Goal: Transaction & Acquisition: Purchase product/service

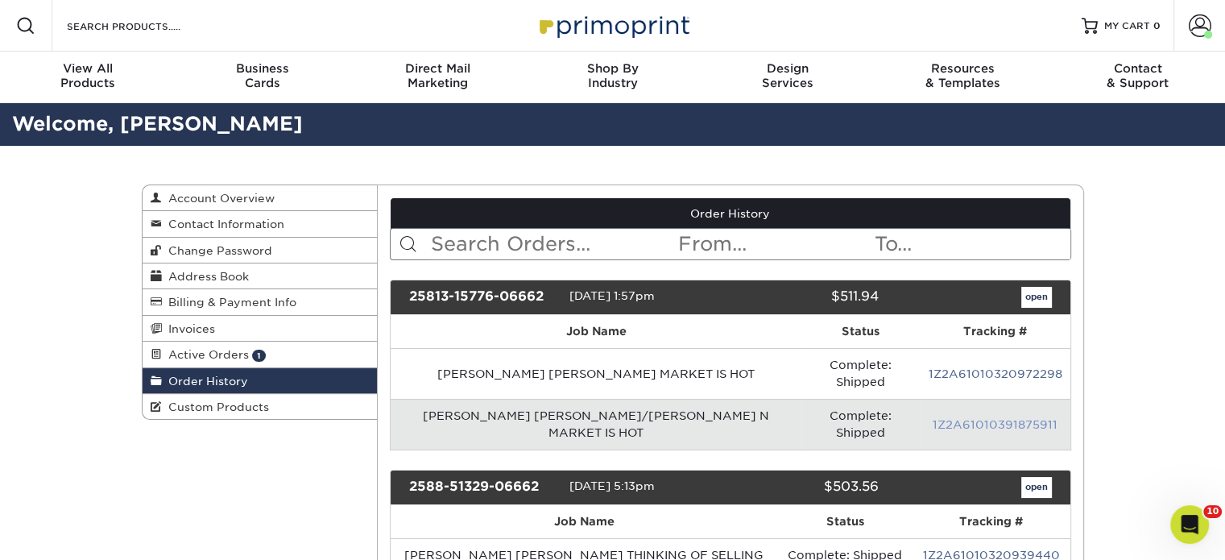
click at [966, 418] on link "1Z2A61010391875911" at bounding box center [994, 424] width 125 height 13
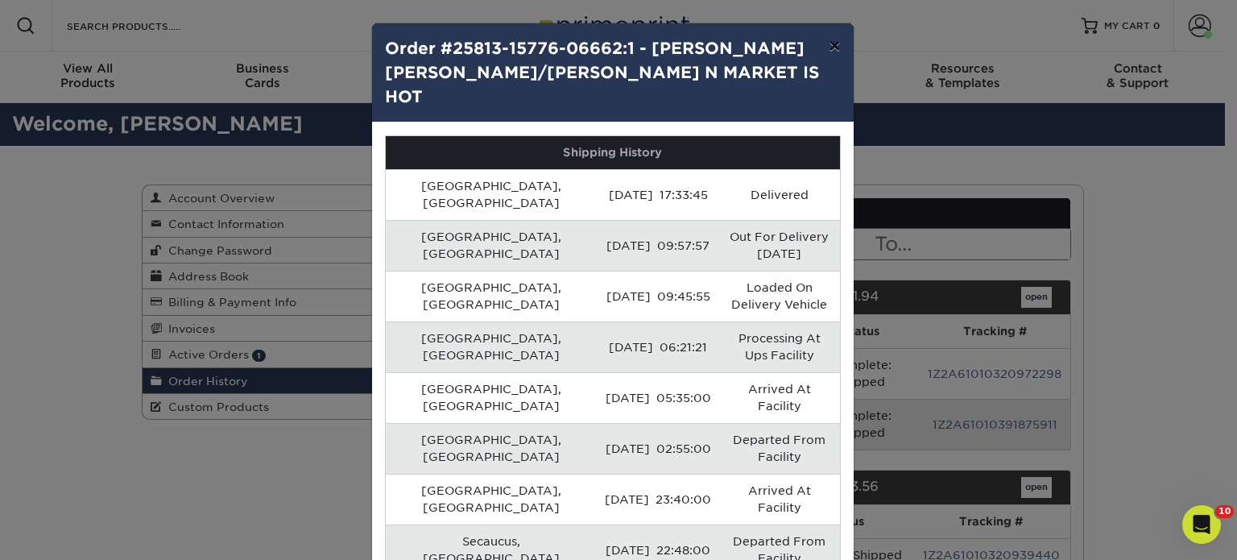
click at [828, 46] on button "×" at bounding box center [834, 45] width 37 height 45
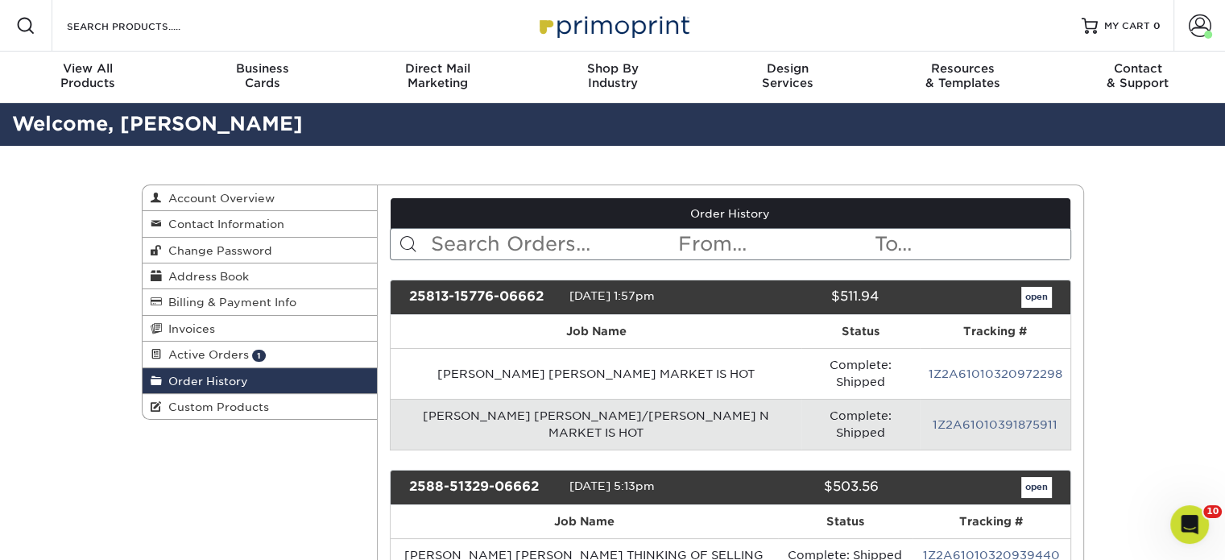
click at [245, 353] on span "Active Orders" at bounding box center [205, 354] width 87 height 13
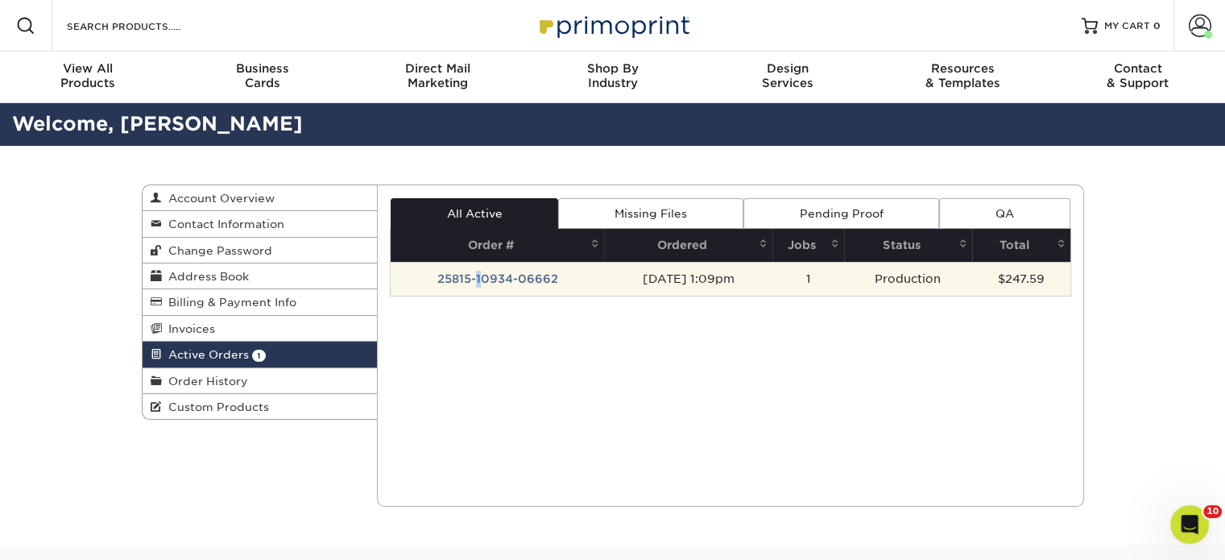
click at [472, 286] on td "25815-10934-06662" at bounding box center [496, 279] width 213 height 34
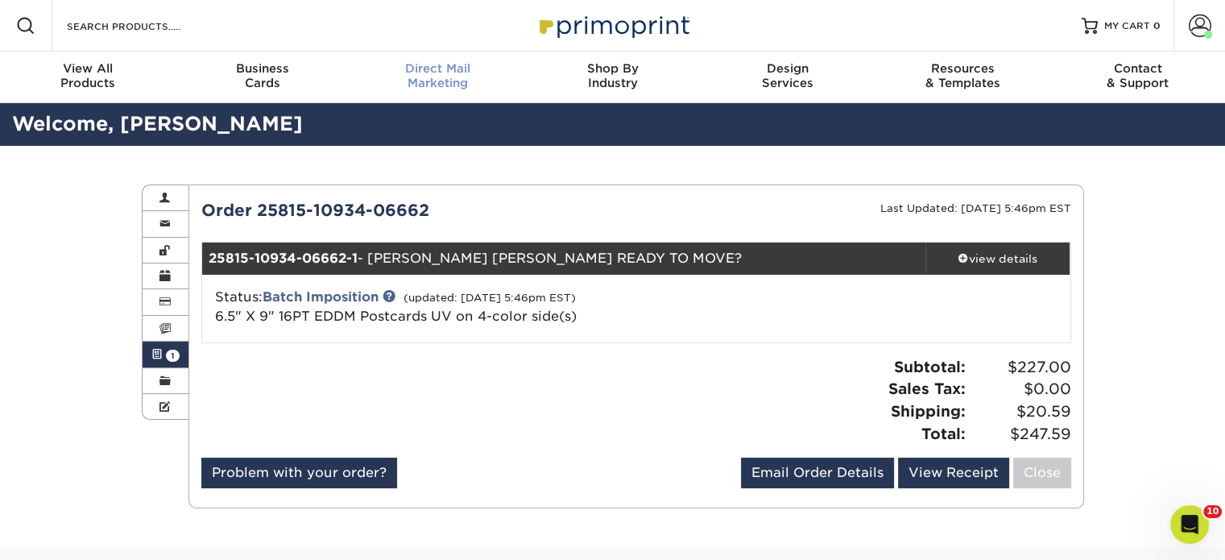
click at [432, 69] on span "Direct Mail" at bounding box center [437, 68] width 175 height 14
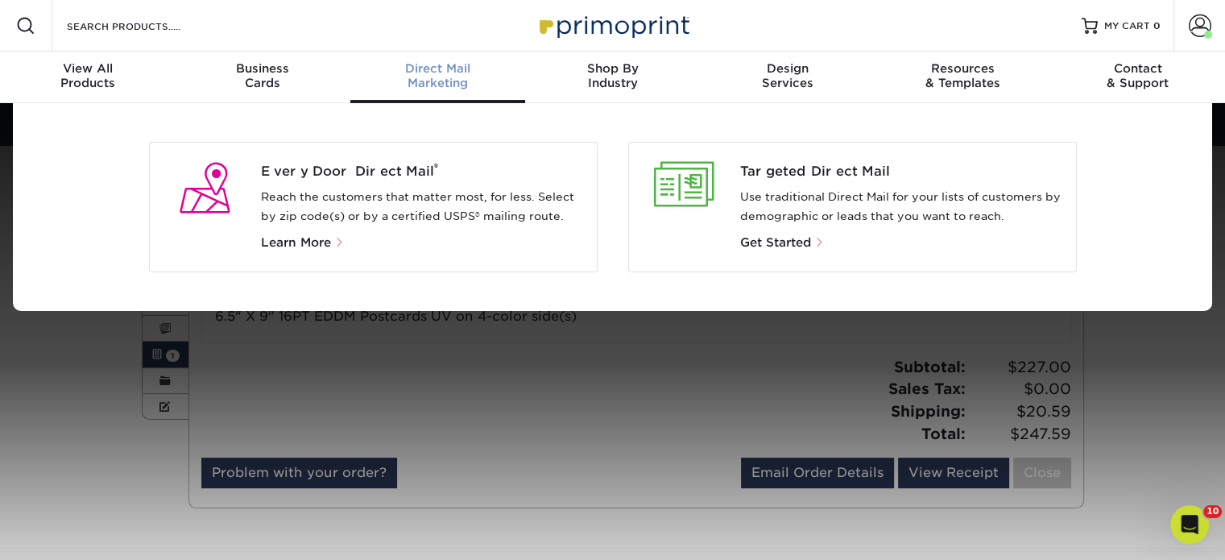
click at [361, 184] on div "Every Door Direct Mail ® Reach the customers that matter most, for less. Select…" at bounding box center [428, 207] width 335 height 90
click at [367, 165] on span "Every Door Direct Mail ®" at bounding box center [422, 171] width 323 height 19
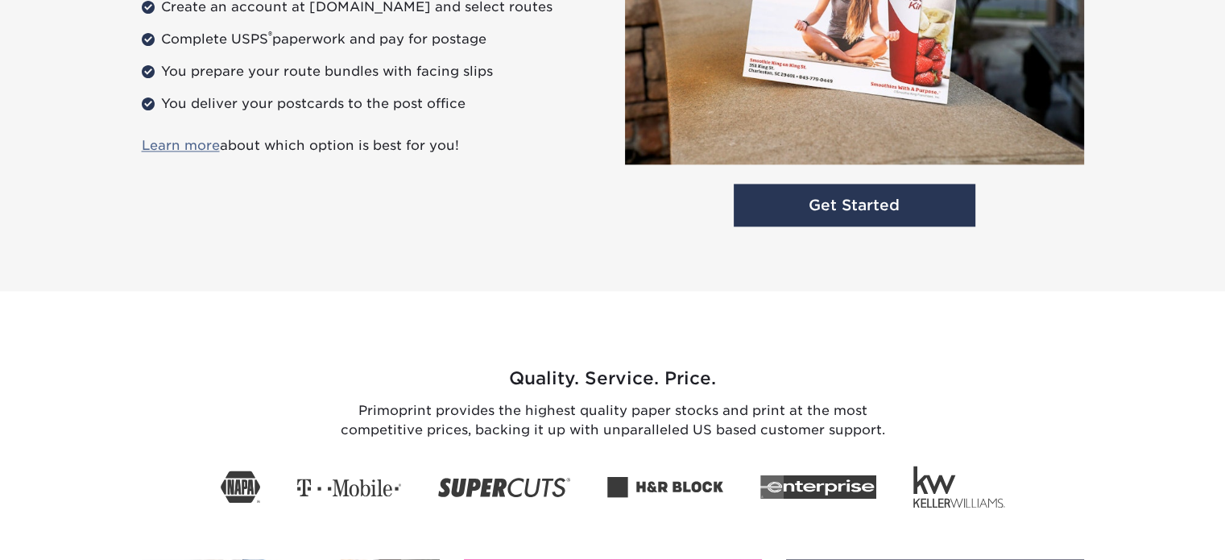
scroll to position [2309, 0]
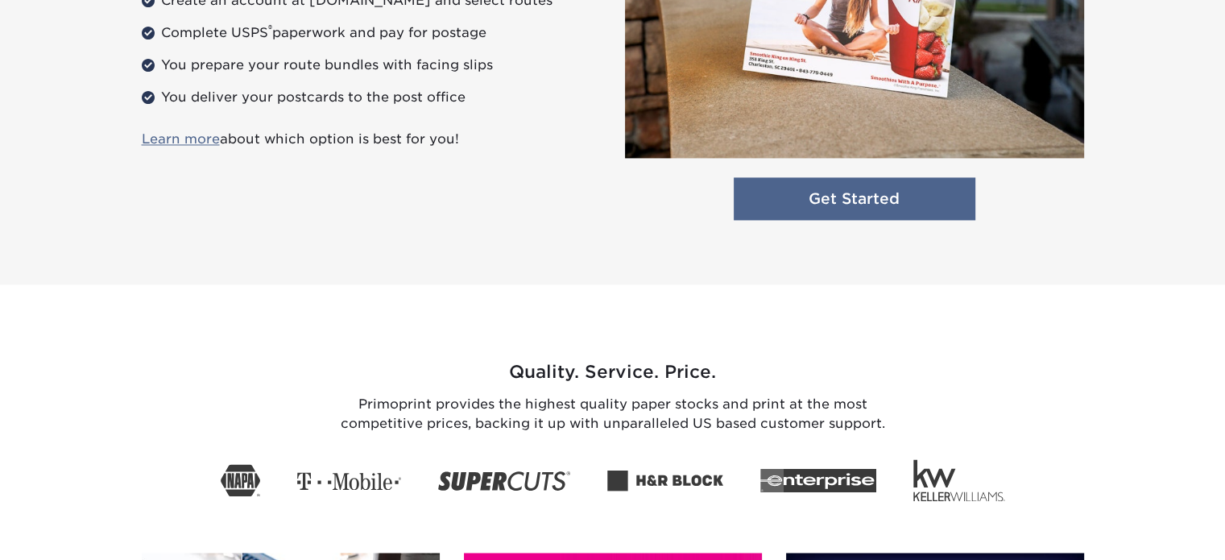
click at [843, 214] on link "Get Started" at bounding box center [854, 198] width 242 height 43
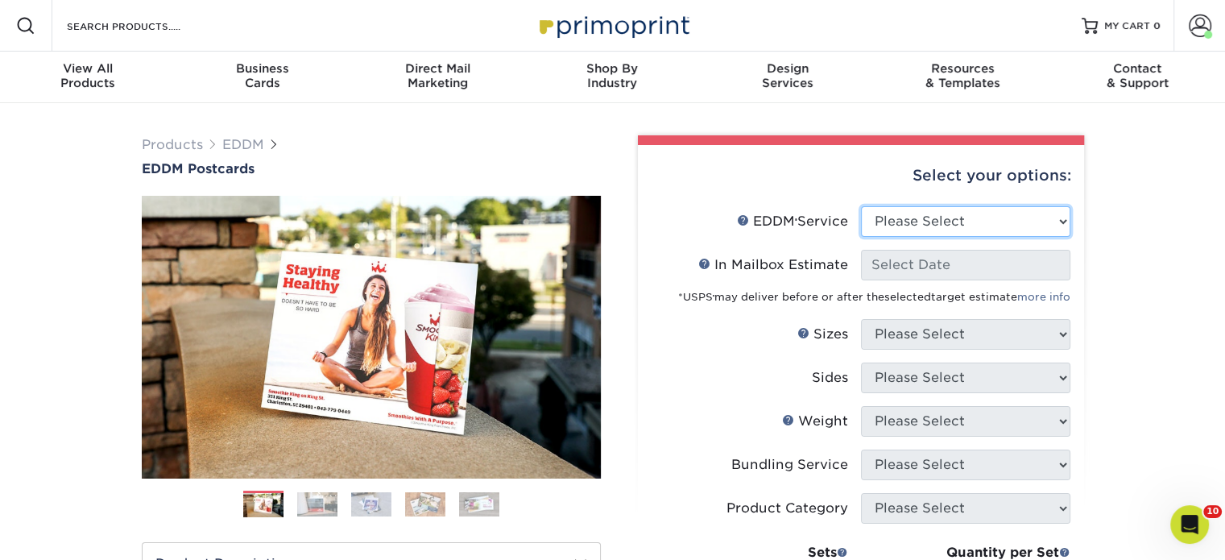
click at [940, 214] on select "Please Select Full Service Print Only" at bounding box center [965, 221] width 209 height 31
select select "print_only"
click at [861, 206] on select "Please Select Full Service Print Only" at bounding box center [965, 221] width 209 height 31
select select "-1"
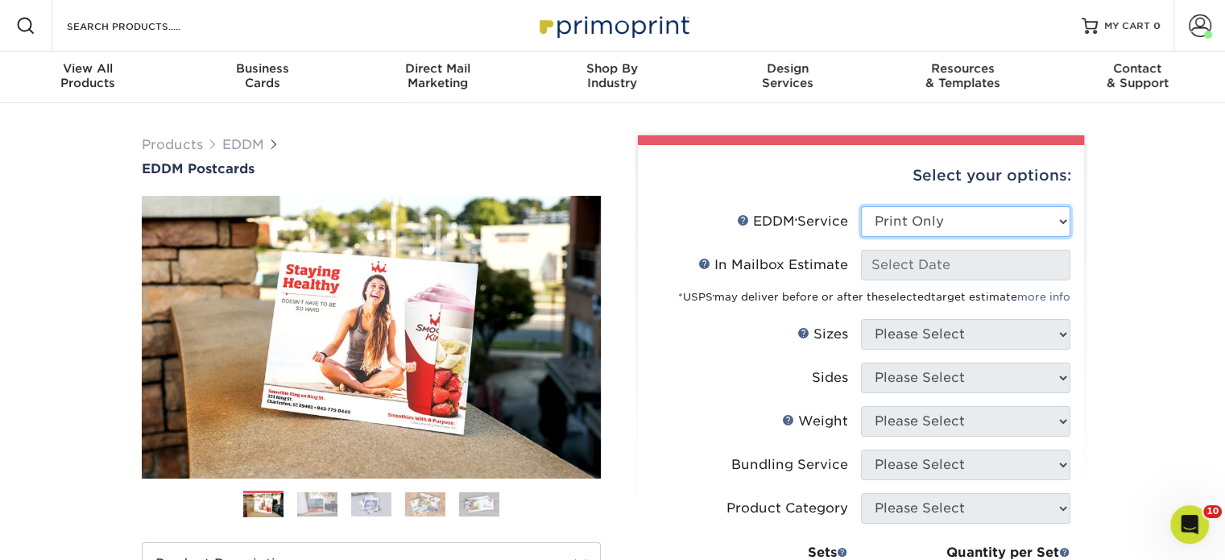
select select "-1"
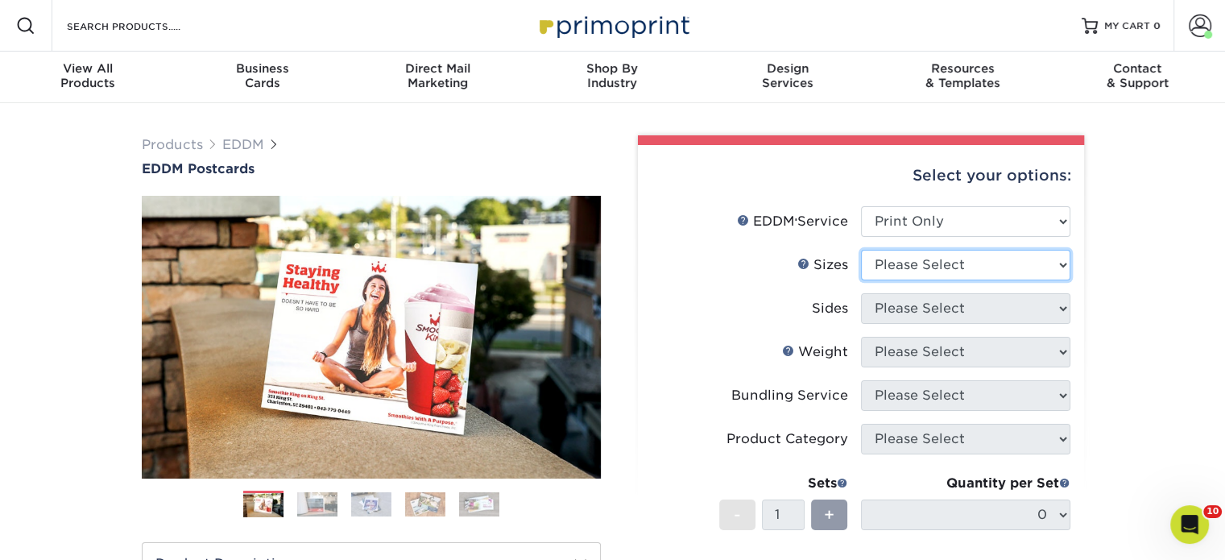
click at [919, 265] on select "Please Select 4.5" x 12" 6" x 12" 6.5" x 8" 6.5" x 9" 6.5" x 12" 7" x 8.5" 8" x…" at bounding box center [965, 265] width 209 height 31
select select "6.50x9.00"
click at [861, 250] on select "Please Select 4.5" x 12" 6" x 12" 6.5" x 8" 6.5" x 9" 6.5" x 12" 7" x 8.5" 8" x…" at bounding box center [965, 265] width 209 height 31
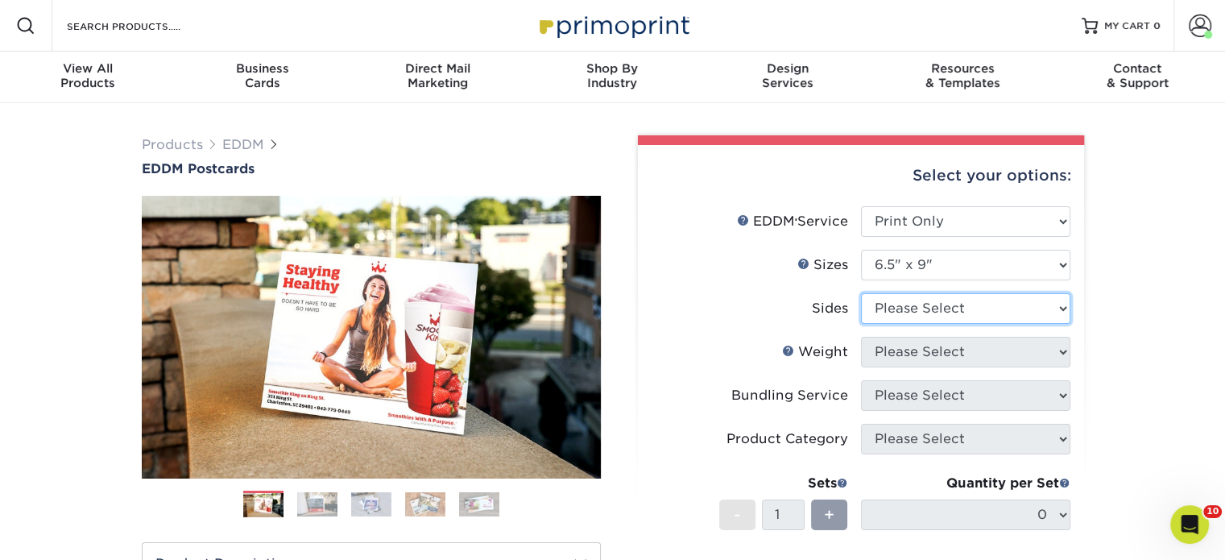
click at [924, 318] on select "Please Select Print Both Sides Print Front Only" at bounding box center [965, 308] width 209 height 31
select select "13abbda7-1d64-4f25-8bb2-c179b224825d"
click at [861, 293] on select "Please Select Print Both Sides Print Front Only" at bounding box center [965, 308] width 209 height 31
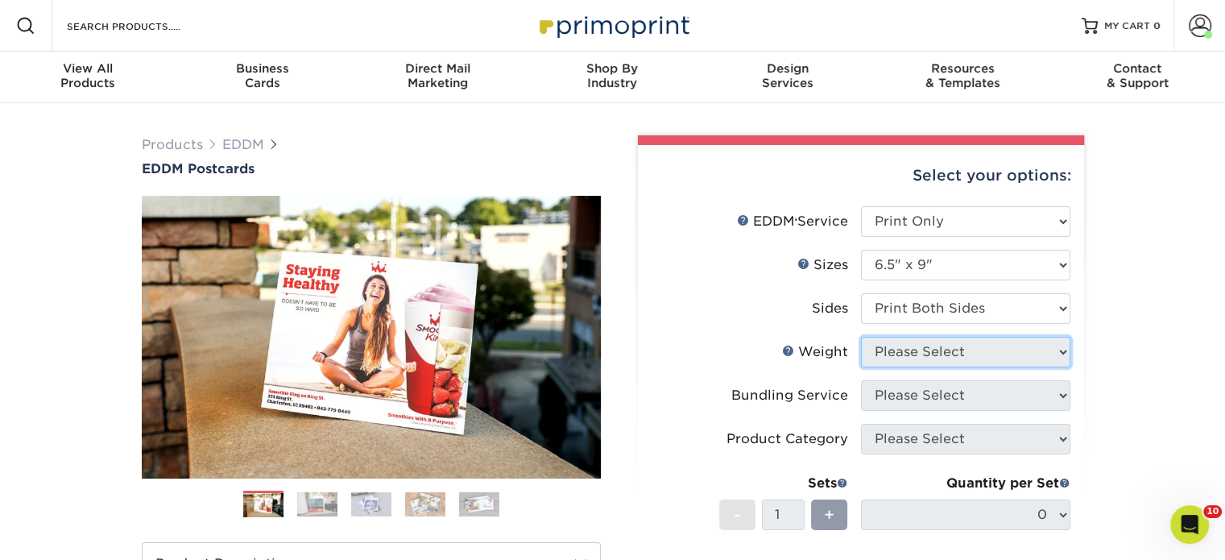
click at [928, 349] on select "Please Select" at bounding box center [965, 352] width 209 height 31
select select "16PT"
click at [861, 337] on select "Please Select 16PT 14PT" at bounding box center [965, 352] width 209 height 31
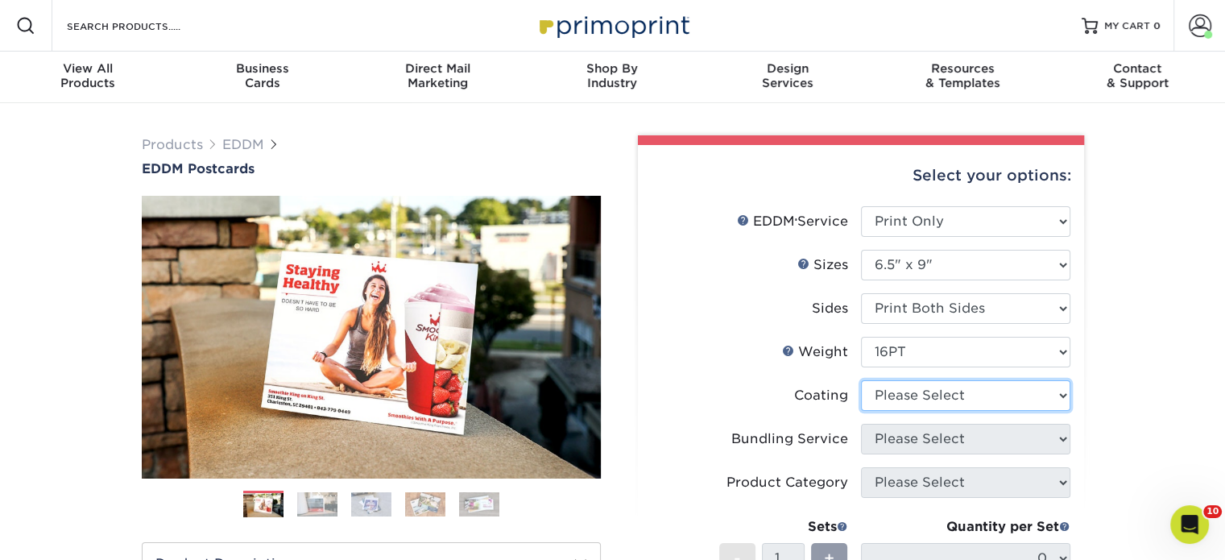
click at [932, 389] on select at bounding box center [965, 395] width 209 height 31
select select "ae367451-b2b8-45df-a344-0f05b6a12993"
click at [861, 380] on select at bounding box center [965, 395] width 209 height 31
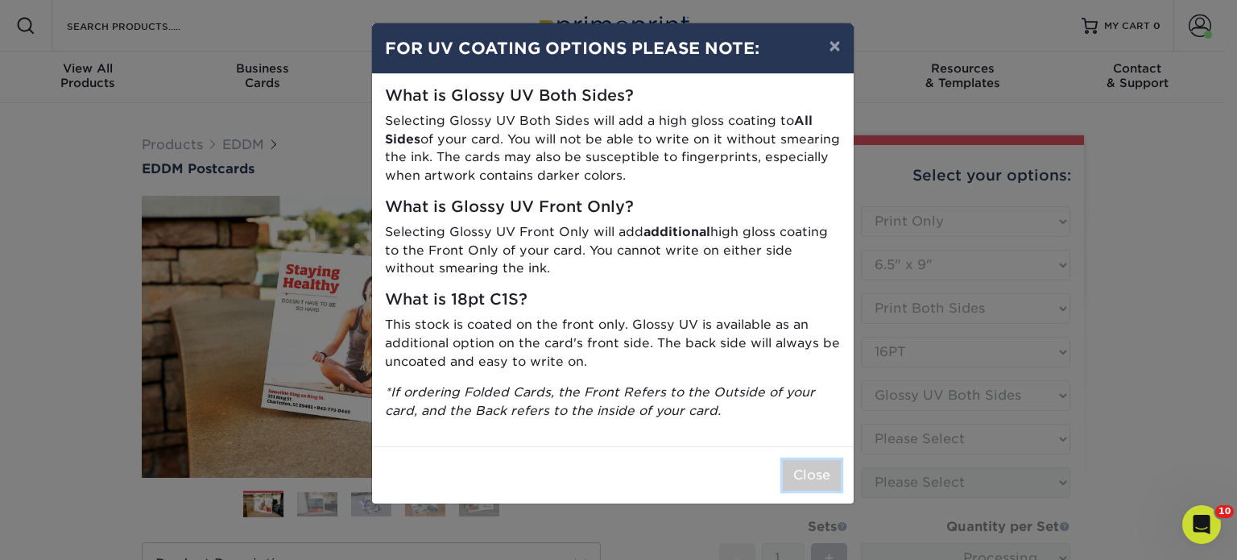
click at [837, 474] on button "Close" at bounding box center [812, 475] width 58 height 31
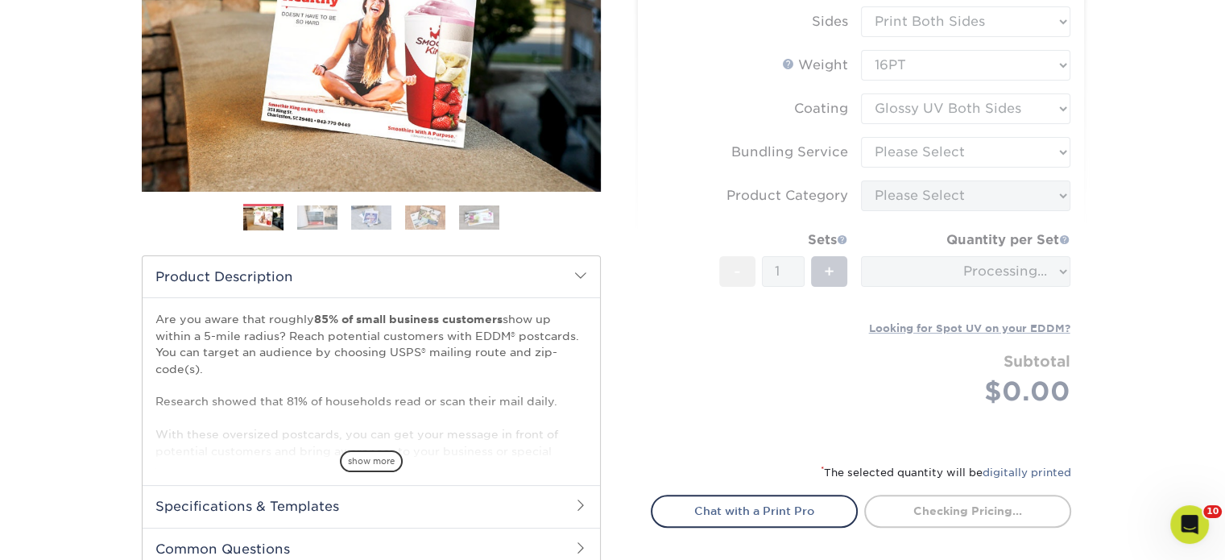
scroll to position [322, 0]
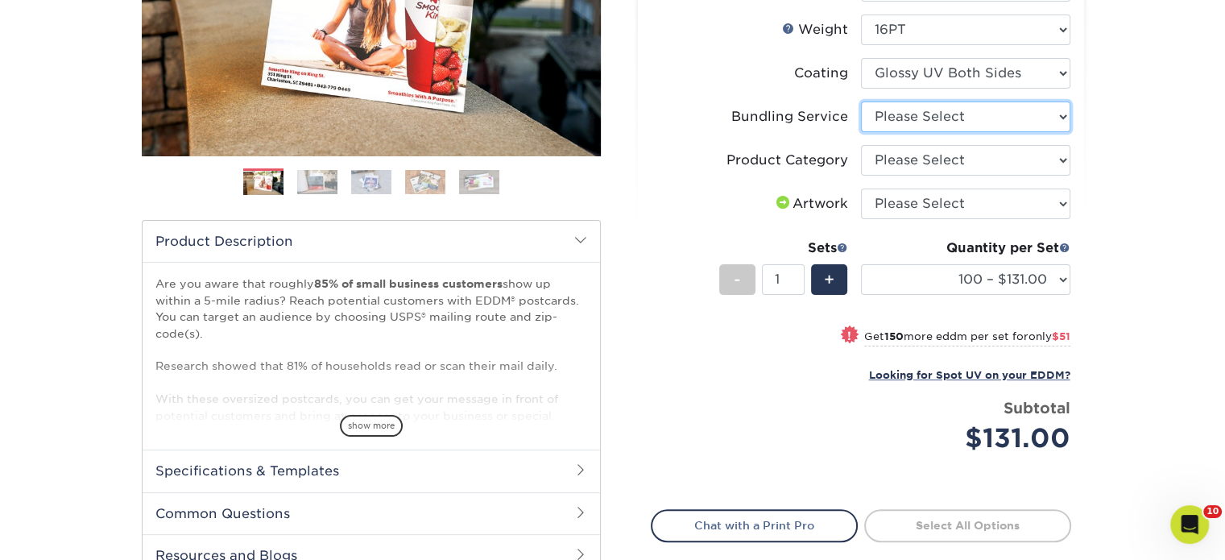
click at [923, 122] on select "Please Select No Bundling Services Yes, Bundles of 50 (+2 Days) Yes, Bundles of…" at bounding box center [965, 116] width 209 height 31
select select "58689abb-25c0-461c-a4c3-a80b627d6649"
click at [861, 101] on select "Please Select No Bundling Services Yes, Bundles of 50 (+2 Days) Yes, Bundles of…" at bounding box center [965, 116] width 209 height 31
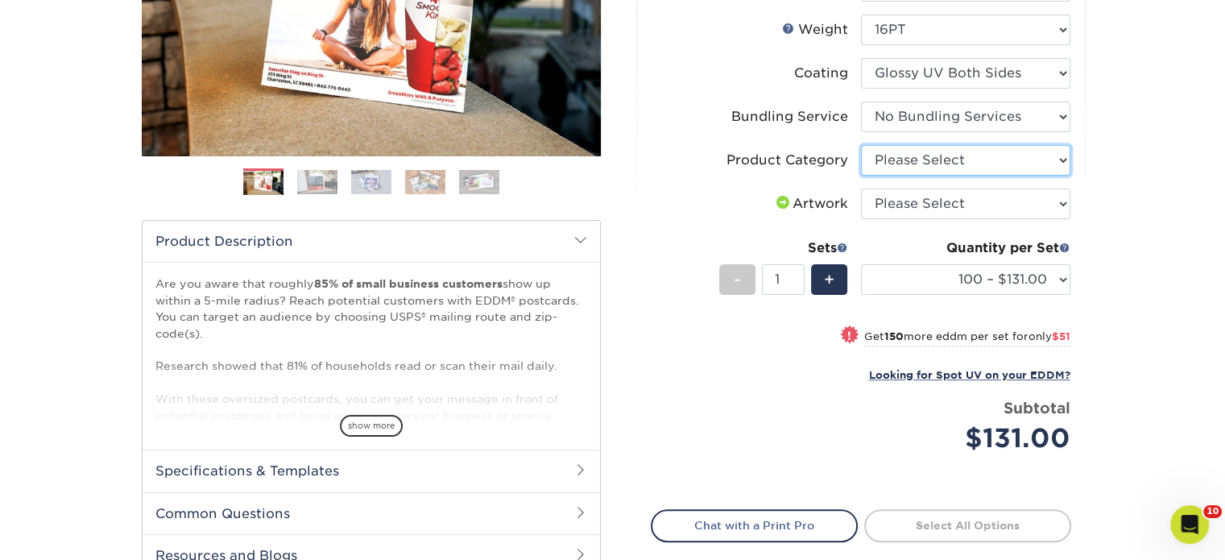
click at [923, 159] on select "Please Select Postcards" at bounding box center [965, 160] width 209 height 31
select select "9b7272e0-d6c8-4c3c-8e97-d3a1bcdab858"
click at [861, 145] on select "Please Select Postcards" at bounding box center [965, 160] width 209 height 31
click at [926, 204] on select "Please Select I will upload files I need a design - $150" at bounding box center [965, 203] width 209 height 31
select select "upload"
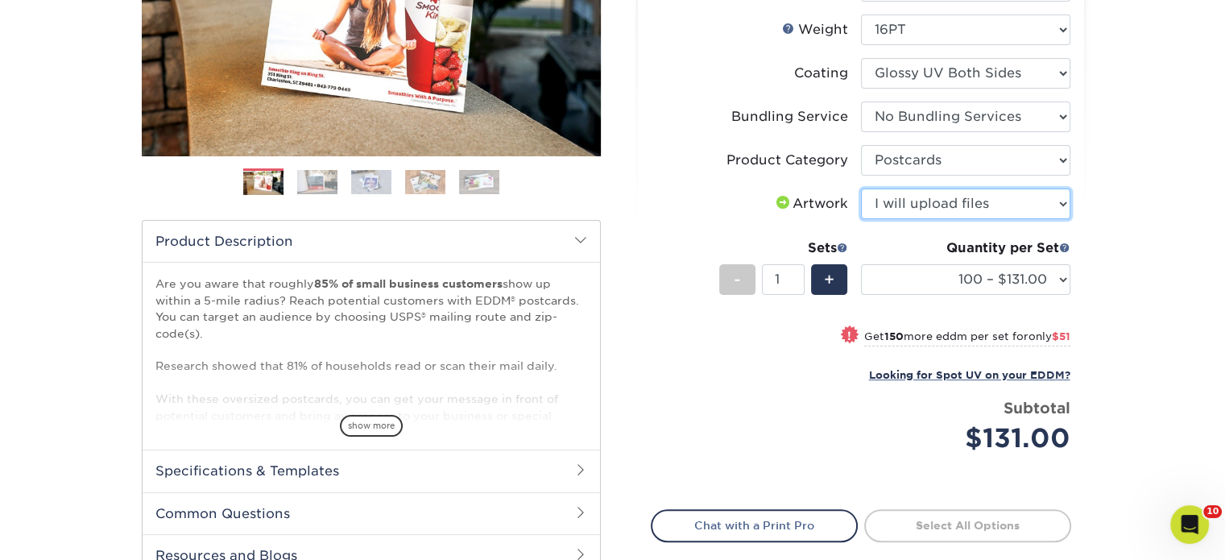
click at [861, 188] on select "Please Select I will upload files I need a design - $150" at bounding box center [965, 203] width 209 height 31
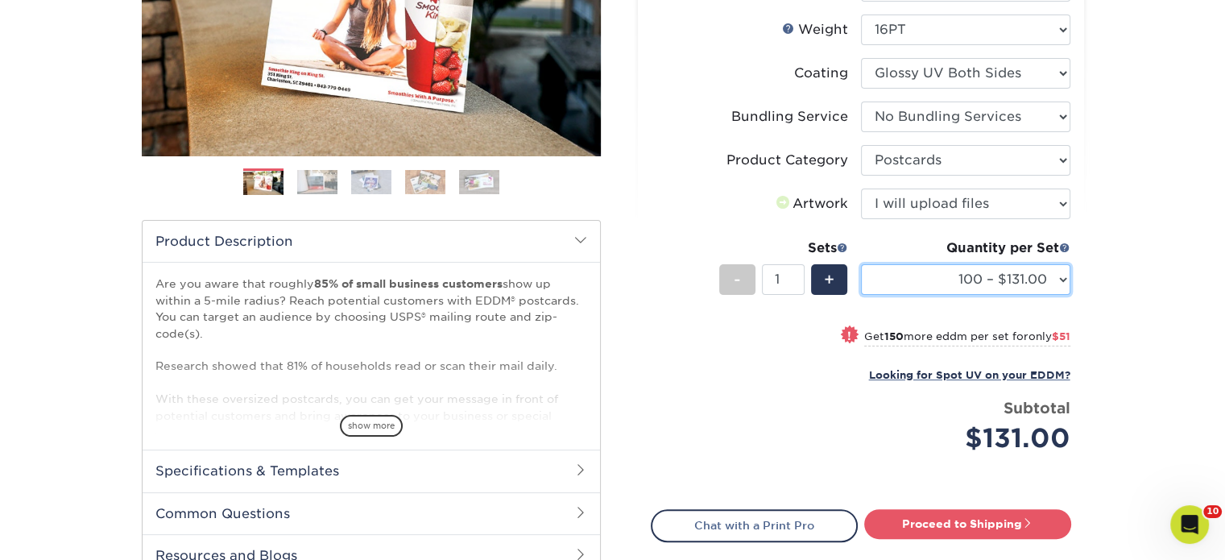
drag, startPoint x: 927, startPoint y: 273, endPoint x: 929, endPoint y: 289, distance: 16.2
click at [929, 274] on select "100 – $131.00 250 – $182.00 500 – $203.00 1000 – $227.00 2500 – $379.00 5000 – …" at bounding box center [965, 279] width 209 height 31
select select "500 – $203.00"
click at [861, 264] on select "100 – $131.00 250 – $182.00 500 – $203.00 1000 – $227.00 2500 – $379.00 5000 – …" at bounding box center [965, 279] width 209 height 31
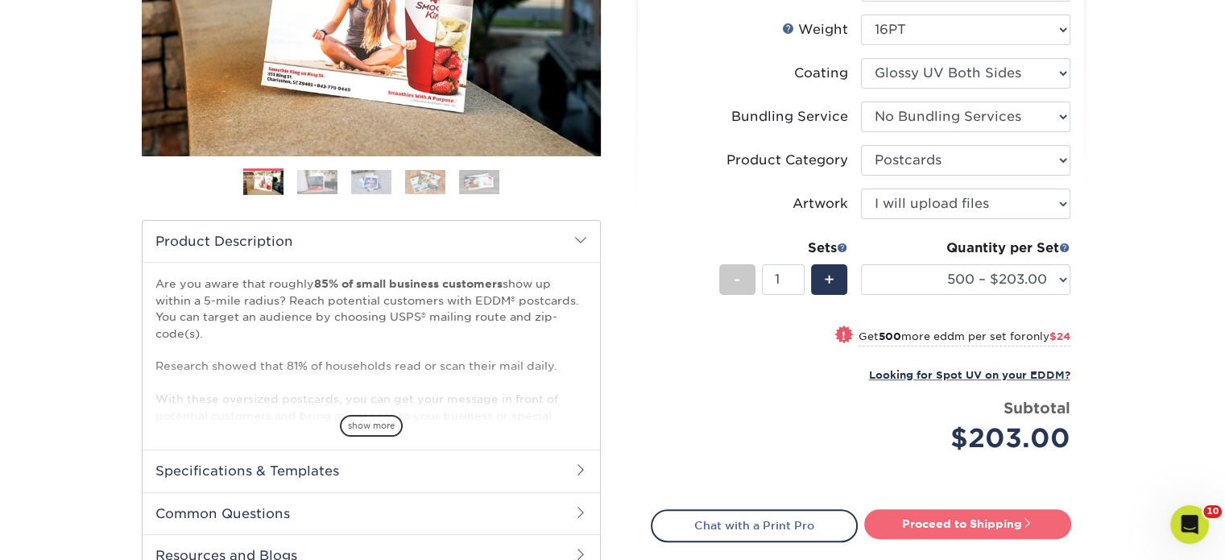
click at [936, 522] on link "Proceed to Shipping" at bounding box center [967, 523] width 207 height 29
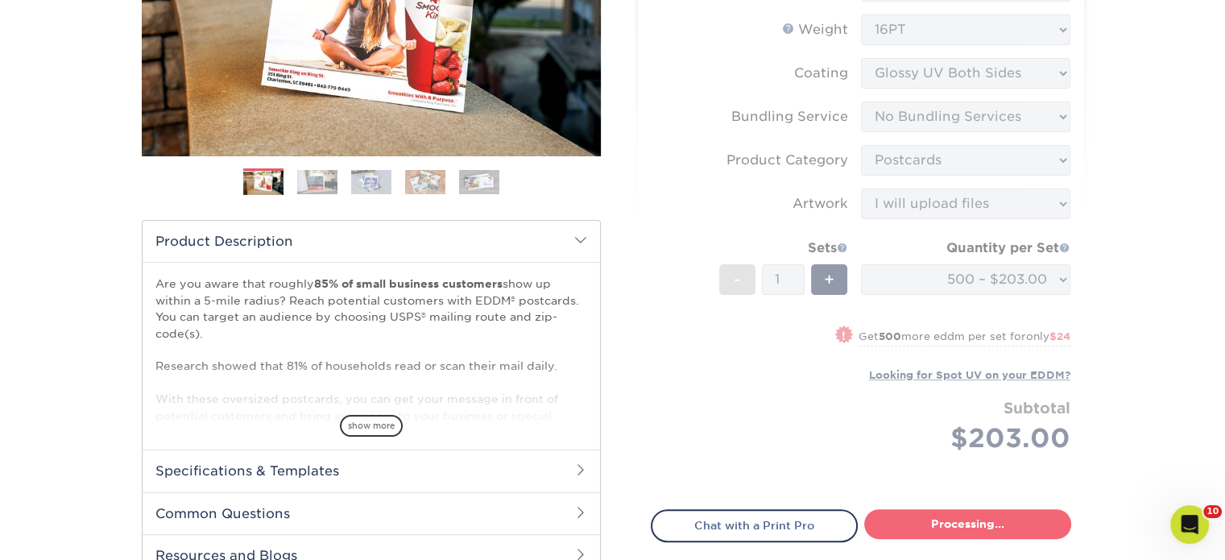
click at [936, 522] on link "Processing..." at bounding box center [967, 523] width 207 height 29
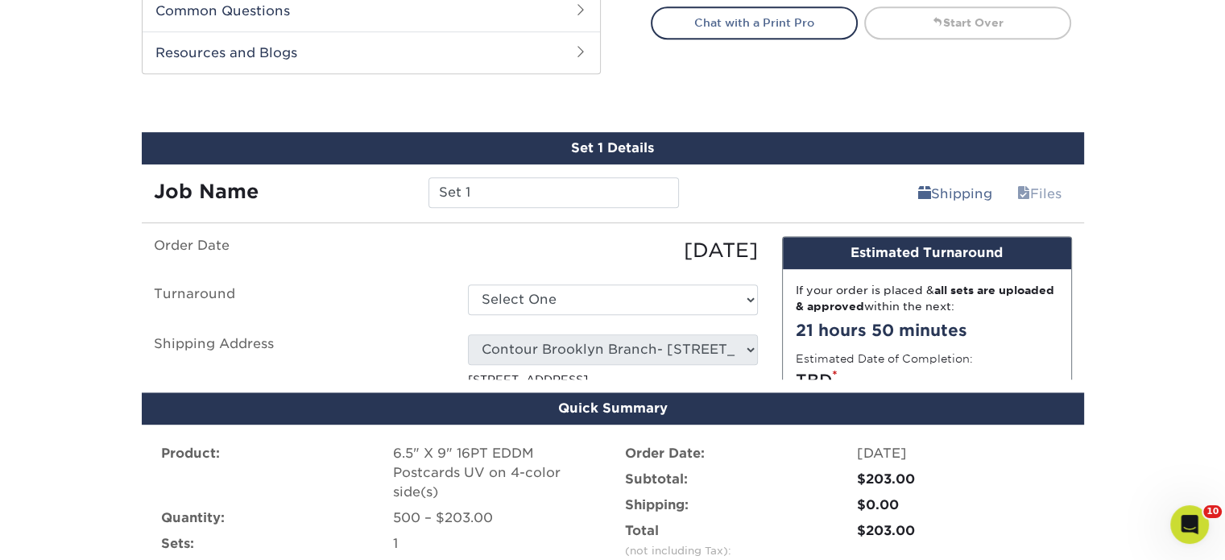
scroll to position [873, 0]
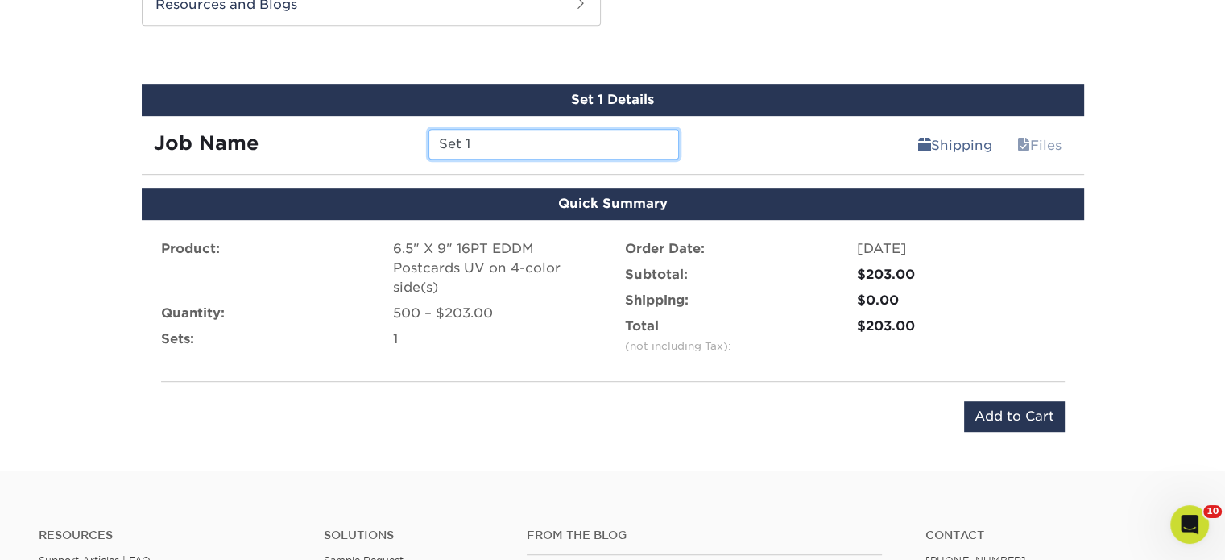
click at [607, 136] on input "Set 1" at bounding box center [553, 144] width 250 height 31
click at [607, 138] on input "Set 1" at bounding box center [553, 144] width 250 height 31
type input "E"
click at [630, 144] on input "MELISSA CURTIS TINA" at bounding box center [553, 144] width 250 height 31
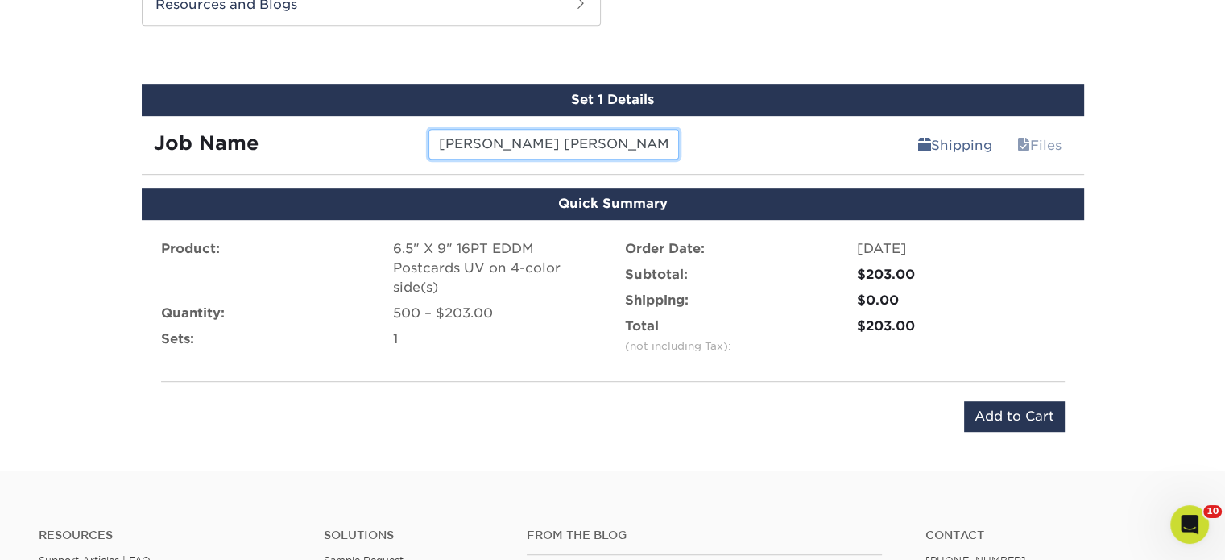
scroll to position [0, 50]
click at [694, 147] on div "Job Name MELISSA CURTIS TINA RAI JUST LISTED Shipping Files" at bounding box center [613, 138] width 942 height 45
click at [672, 140] on input "MELISSA CURTIS TINA RAI JUST LISTED" at bounding box center [553, 144] width 250 height 31
type input "MELISSA CURTIS TINA RAI JUST LISTED WINDHORST AVE"
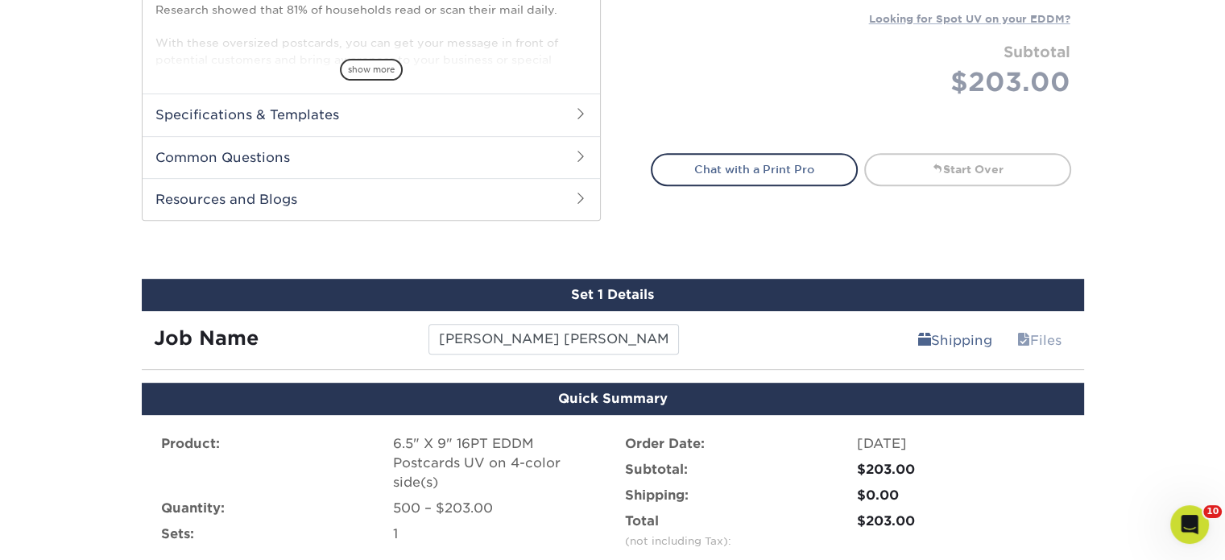
scroll to position [1080, 0]
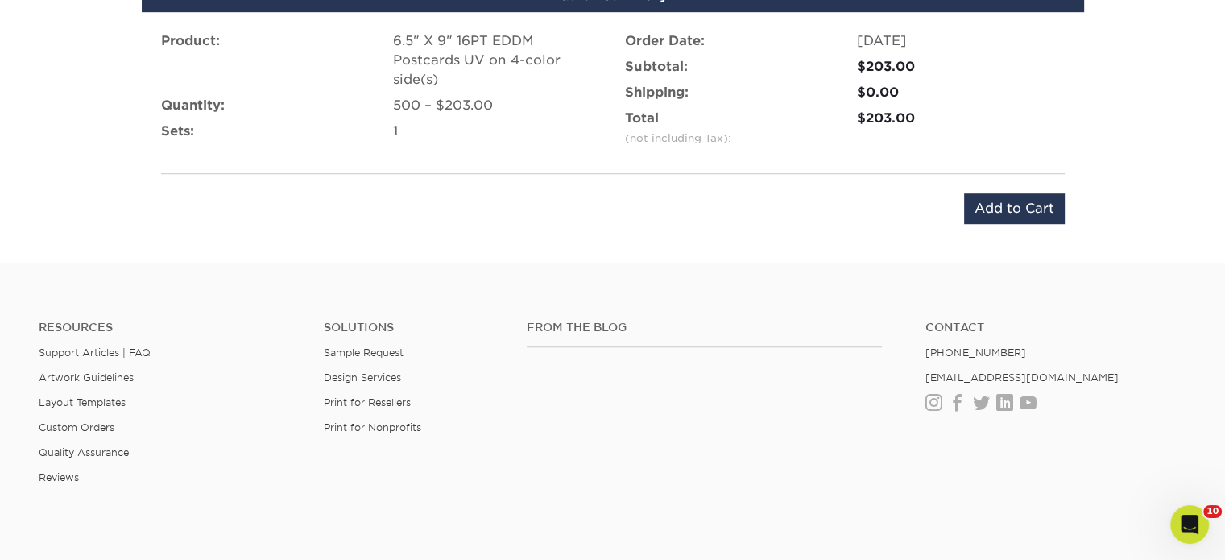
click at [999, 221] on div "Product: 6.5" X 9" 16PT EDDM Postcards UV on 4-color side(s) Quantity: 500 – $2…" at bounding box center [613, 127] width 942 height 231
click at [1002, 210] on input "Add to Cart" at bounding box center [1014, 208] width 101 height 31
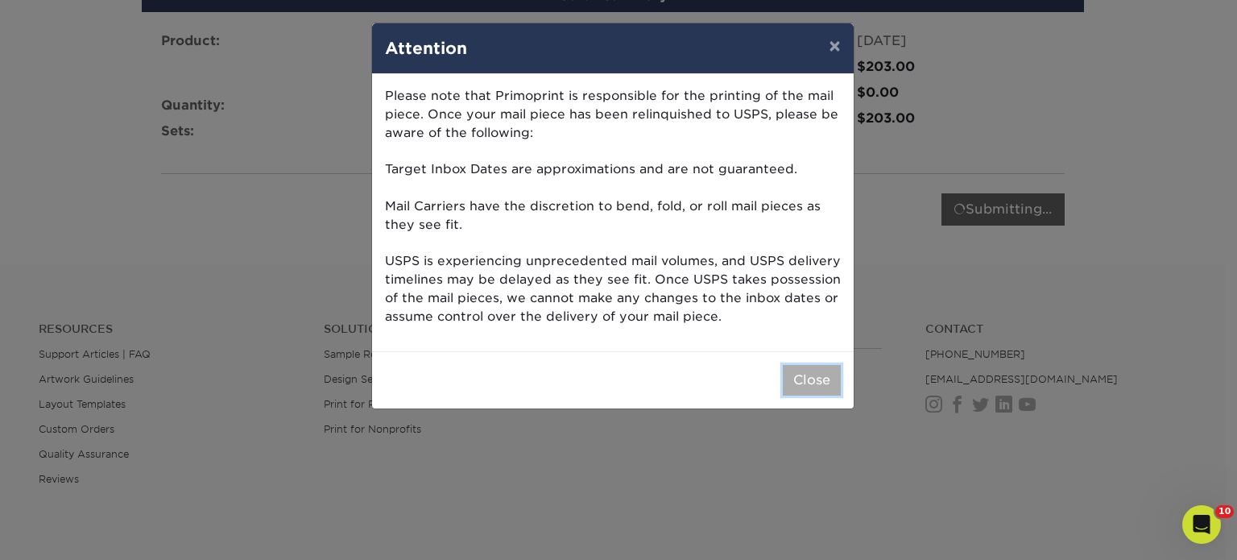
click at [820, 374] on button "Close" at bounding box center [812, 380] width 58 height 31
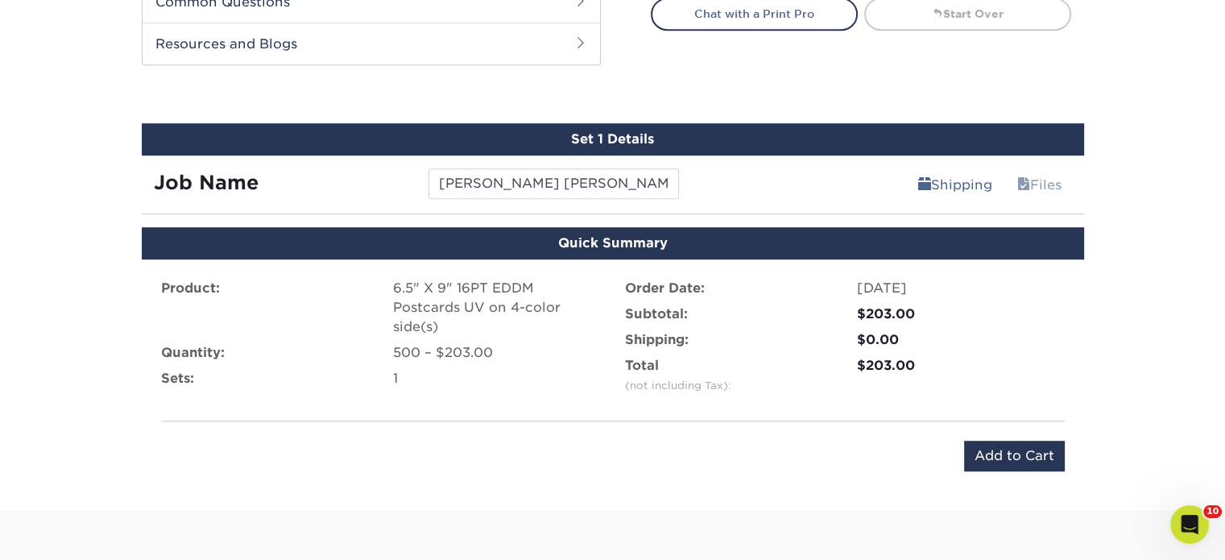
scroll to position [839, 0]
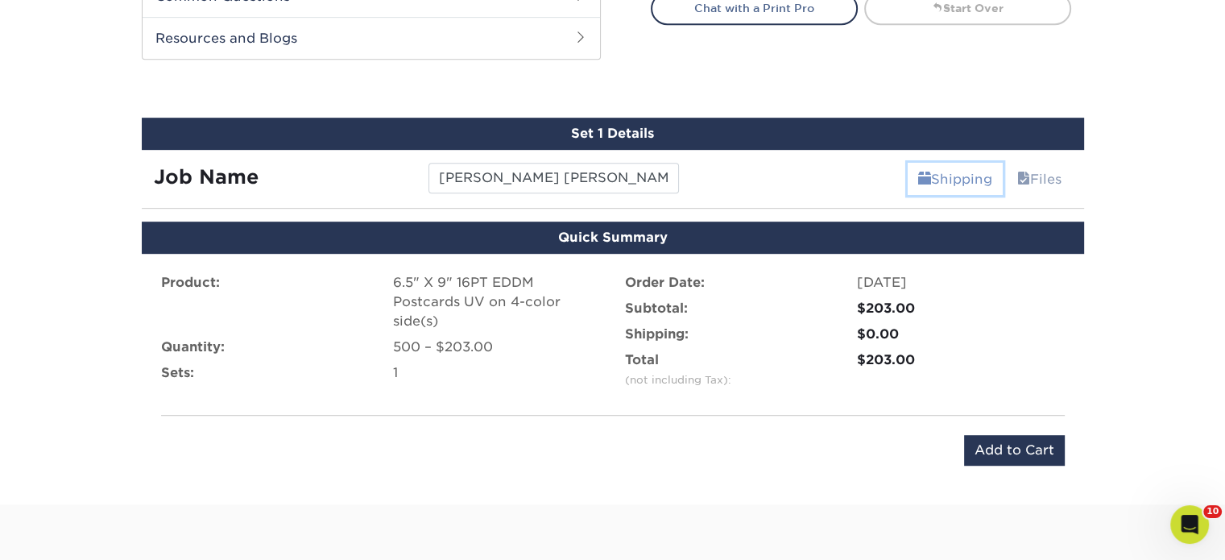
click at [978, 179] on link "Shipping" at bounding box center [954, 179] width 95 height 32
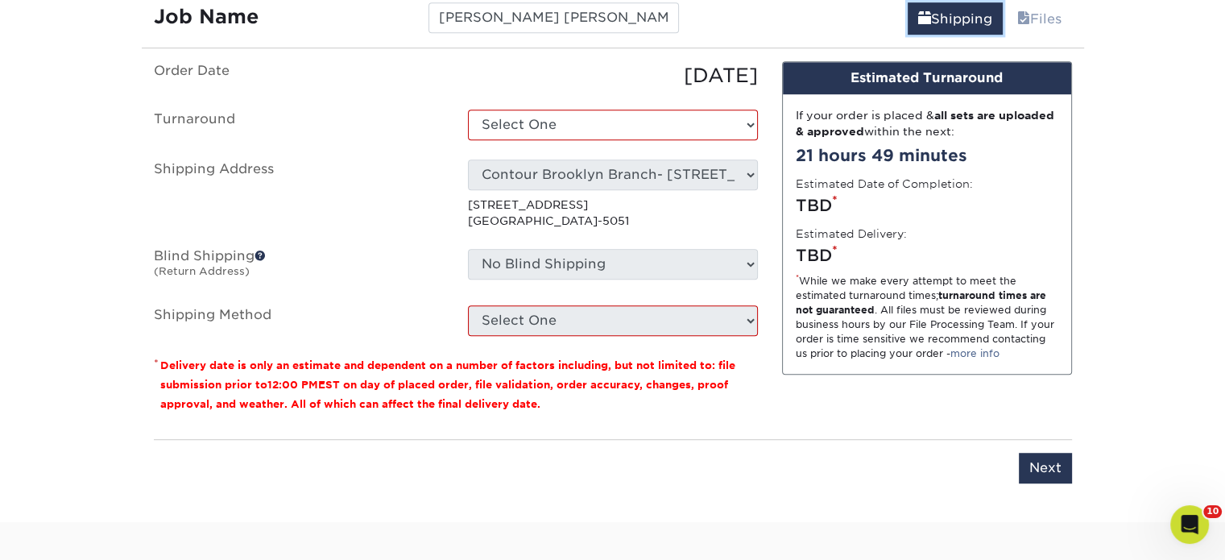
scroll to position [1000, 0]
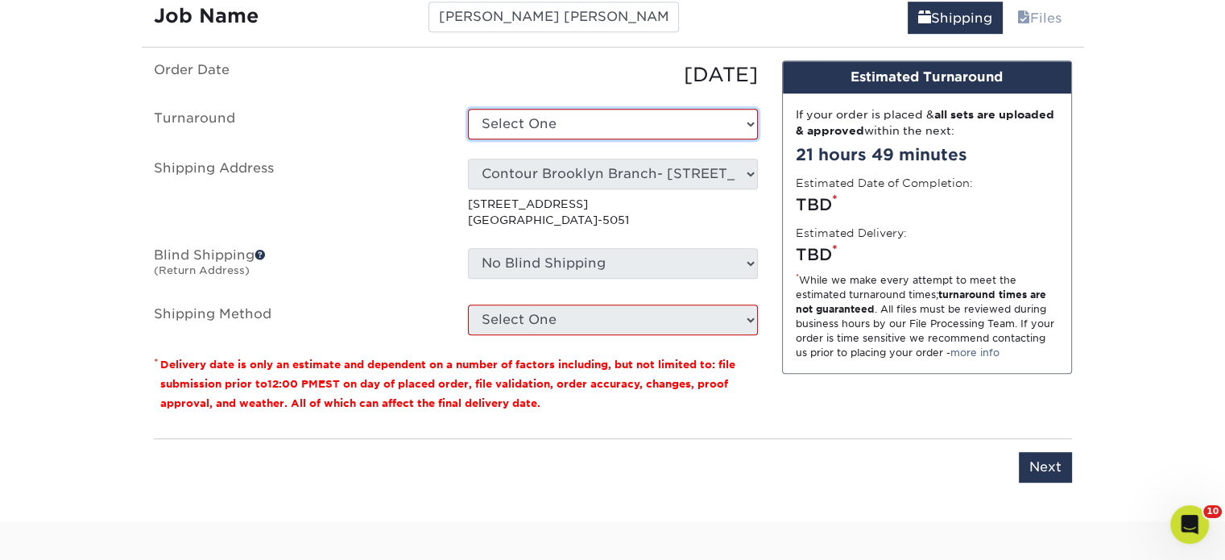
click at [626, 132] on select "Select One 2-4 Business Days 2 Day Next Business Day" at bounding box center [613, 124] width 290 height 31
select select "85e402c1-f951-4e08-96d1-f1db94a1be34"
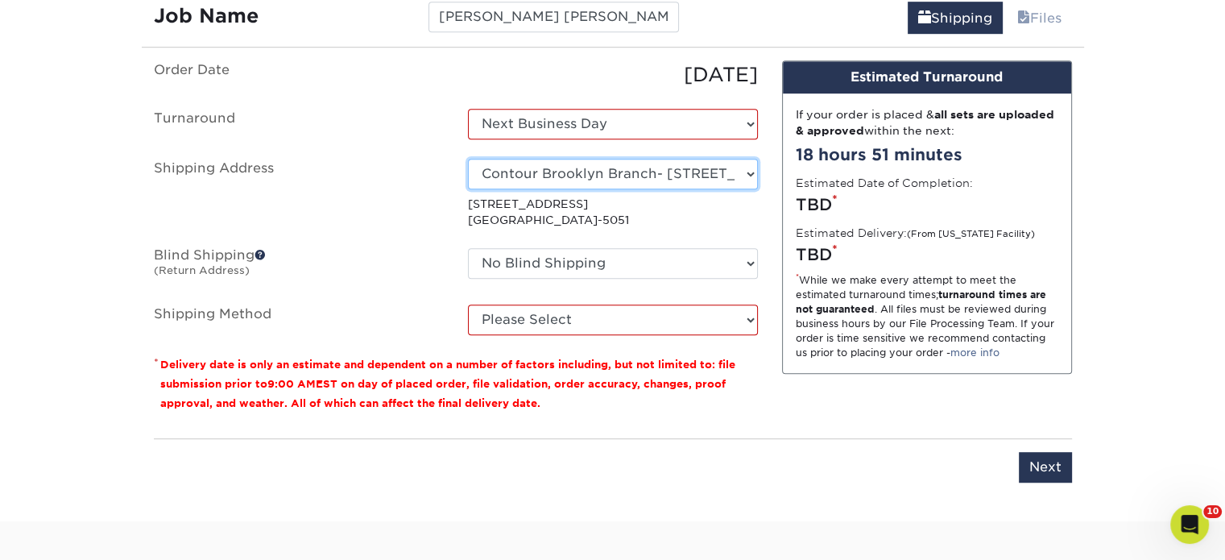
click at [597, 176] on select "Select One Realty Connect USA" at bounding box center [613, 174] width 290 height 31
select select "63587"
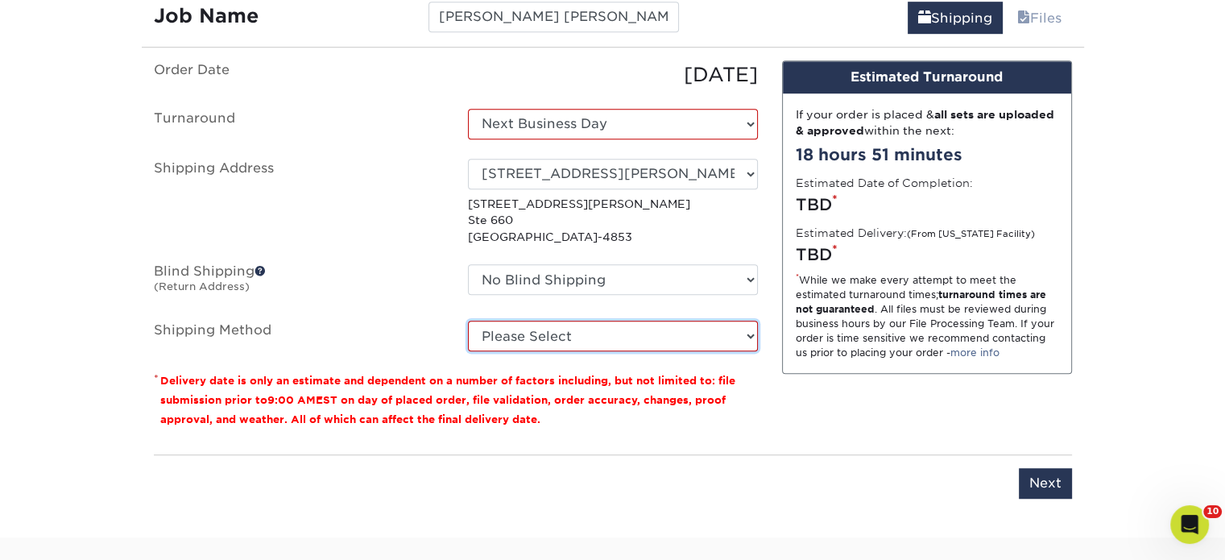
click at [580, 340] on select "Please Select Ground Shipping (+$17.63) 3 Day Shipping Service (+$21.71) 2 Day …" at bounding box center [613, 335] width 290 height 31
select select "03"
click at [468, 320] on select "Please Select Ground Shipping (+$17.63) 3 Day Shipping Service (+$21.71) 2 Day …" at bounding box center [613, 335] width 290 height 31
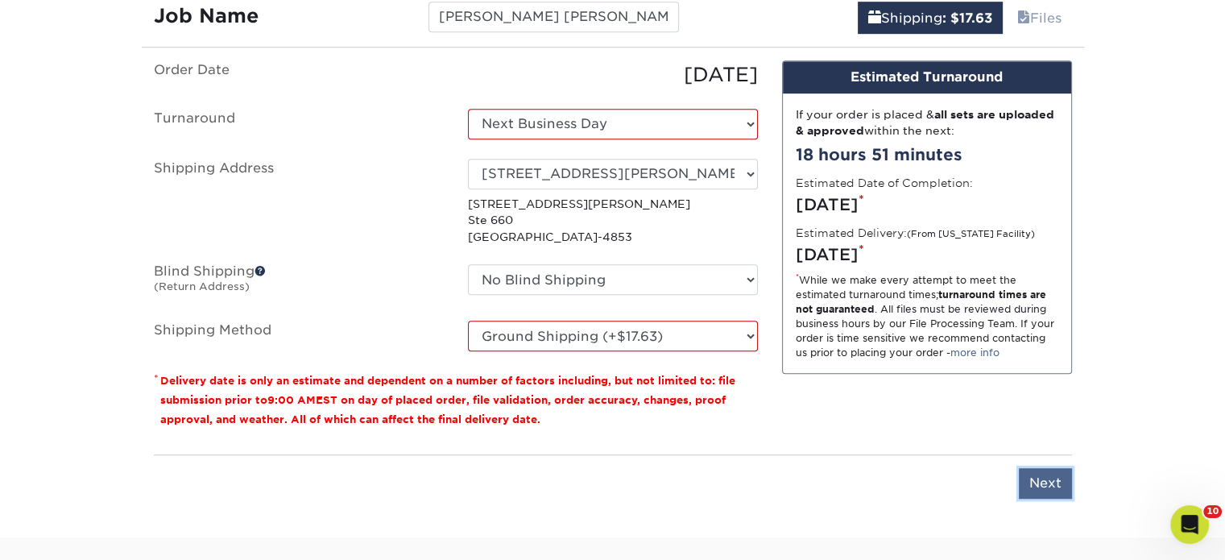
click at [1024, 485] on input "Next" at bounding box center [1044, 483] width 53 height 31
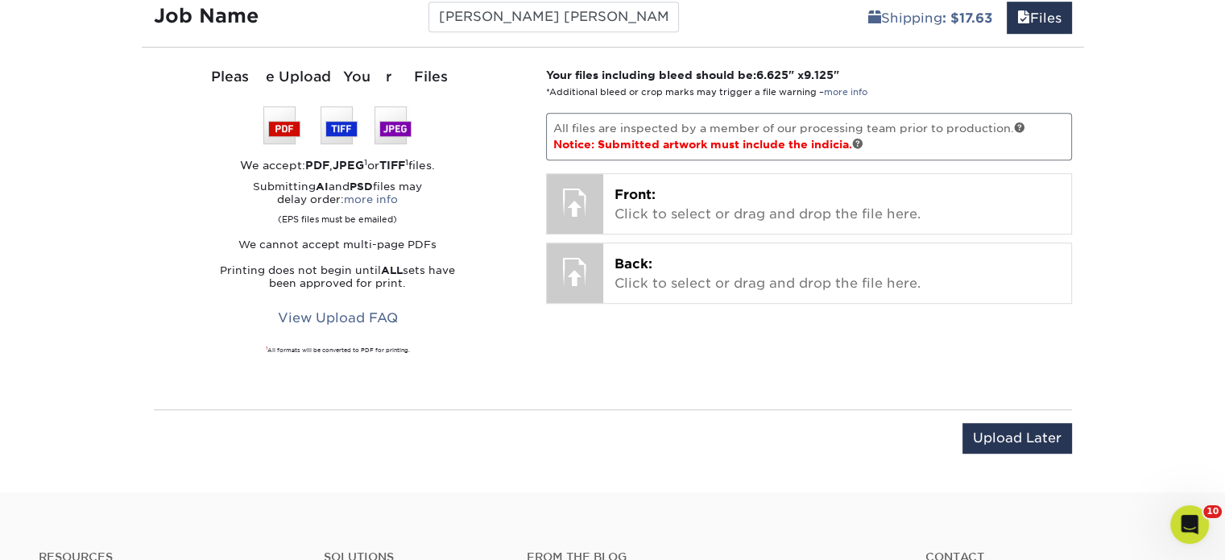
click at [1021, 452] on div "Upload Later Save & Continue Continue" at bounding box center [613, 448] width 918 height 50
click at [1017, 445] on input "Upload Later" at bounding box center [1016, 438] width 109 height 31
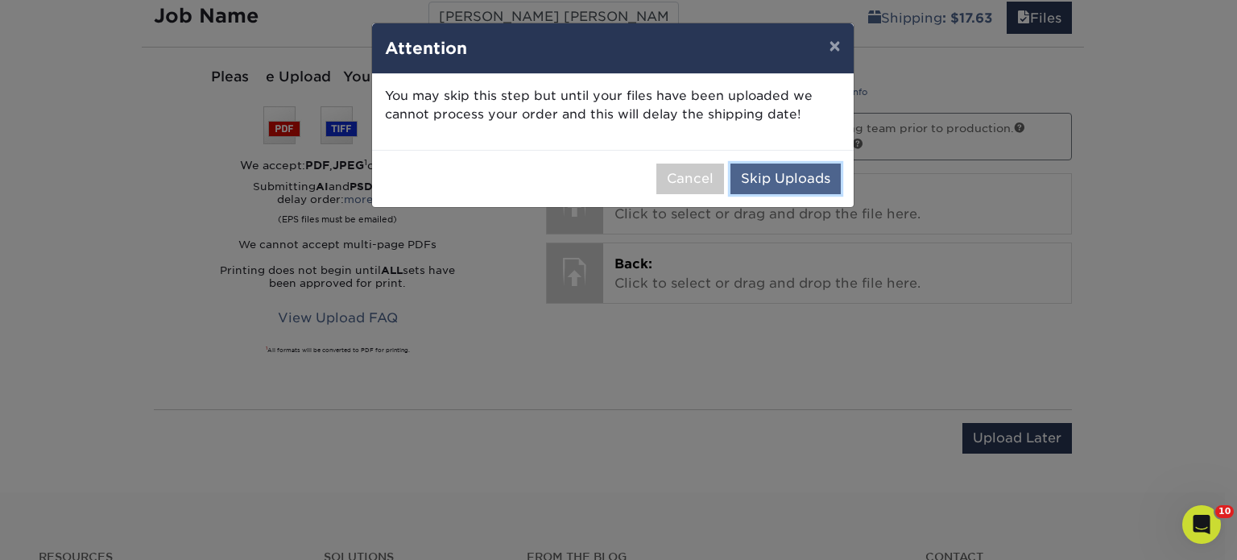
click at [813, 183] on button "Skip Uploads" at bounding box center [785, 178] width 110 height 31
